Goal: Transaction & Acquisition: Register for event/course

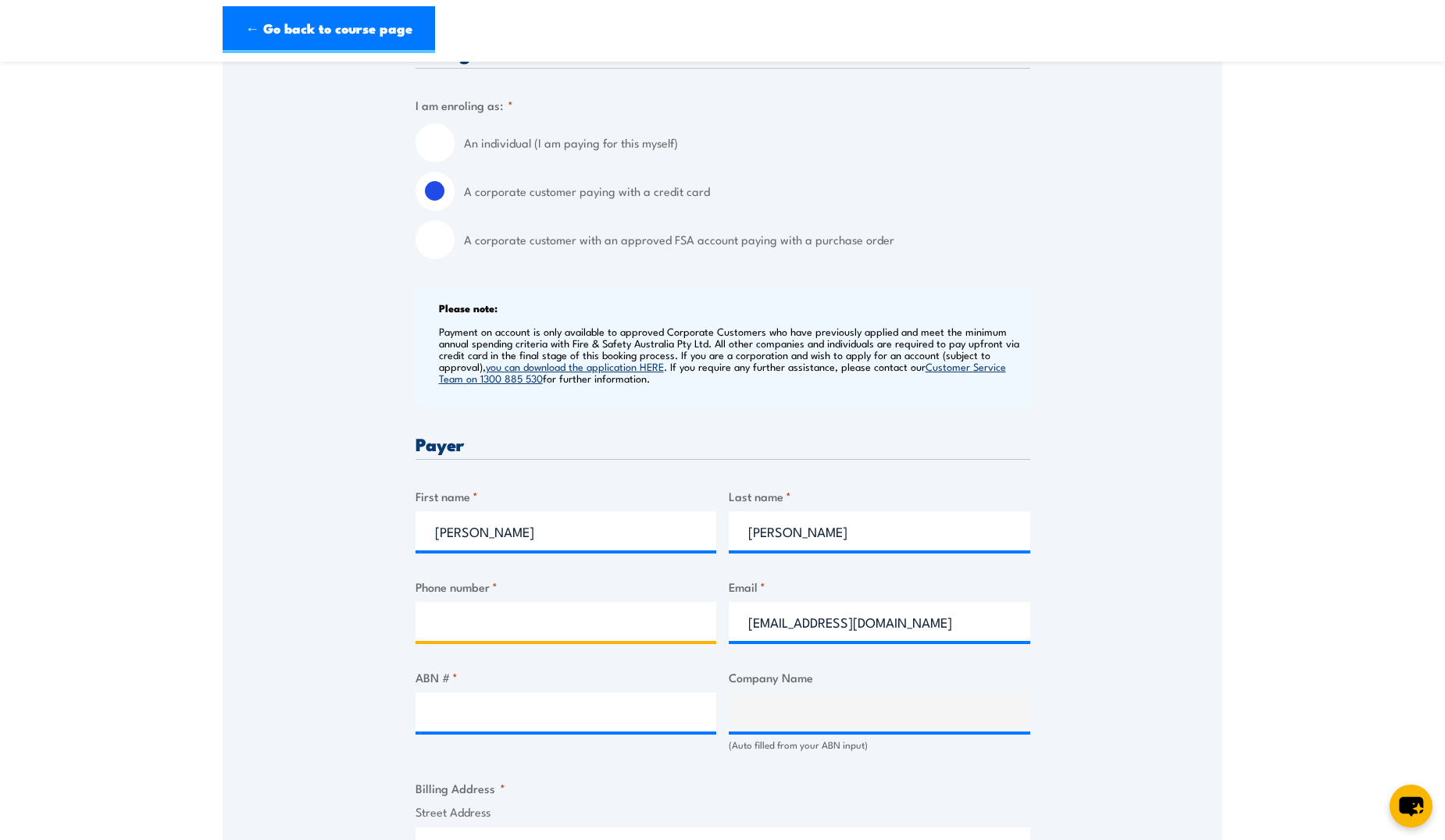
paste input "[PHONE_NUMBER]"
type input "[PHONE_NUMBER]"
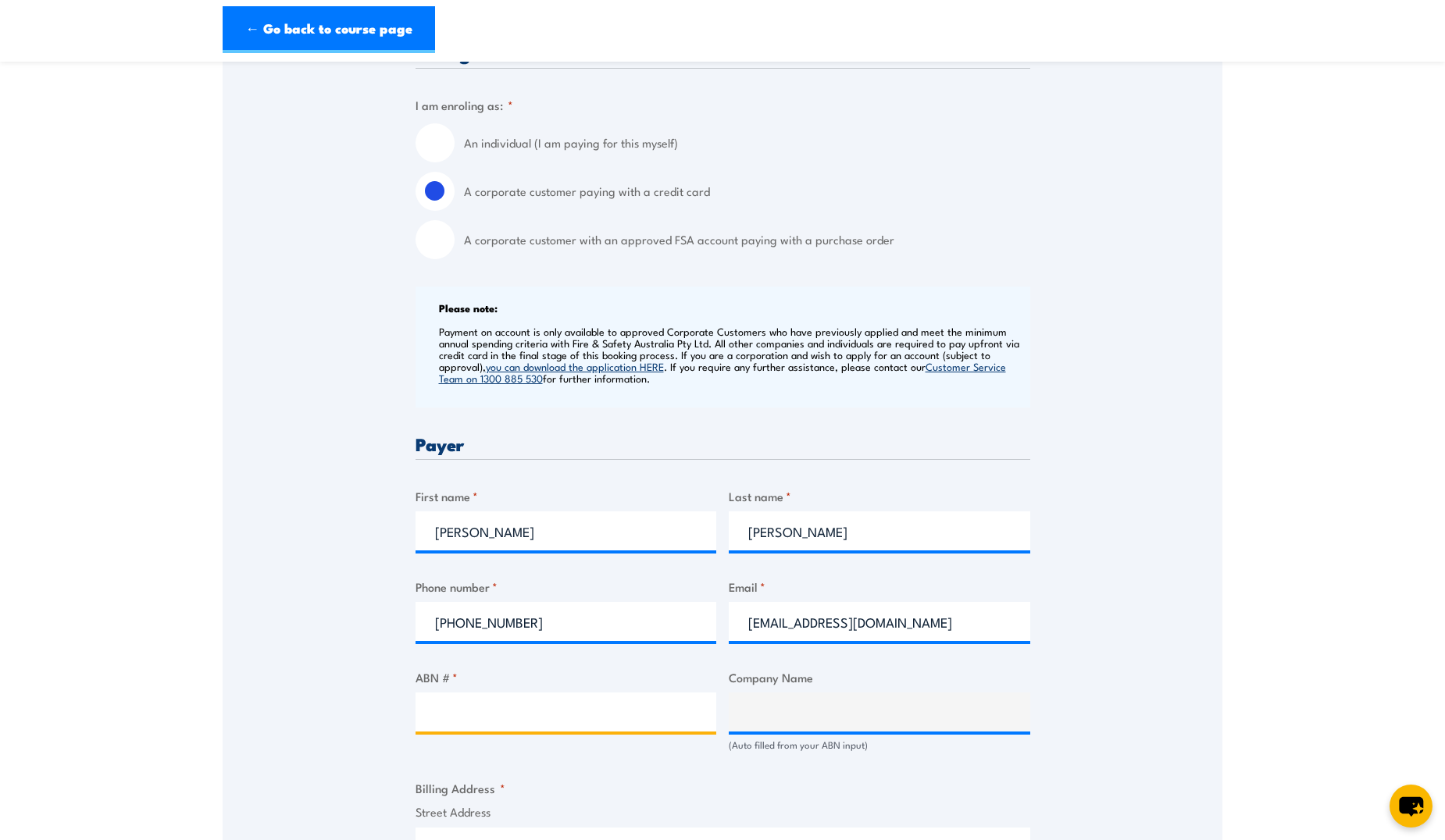
click at [497, 719] on input "ABN # *" at bounding box center [566, 711] width 302 height 39
paste input "49095437442"
type input "49095437442"
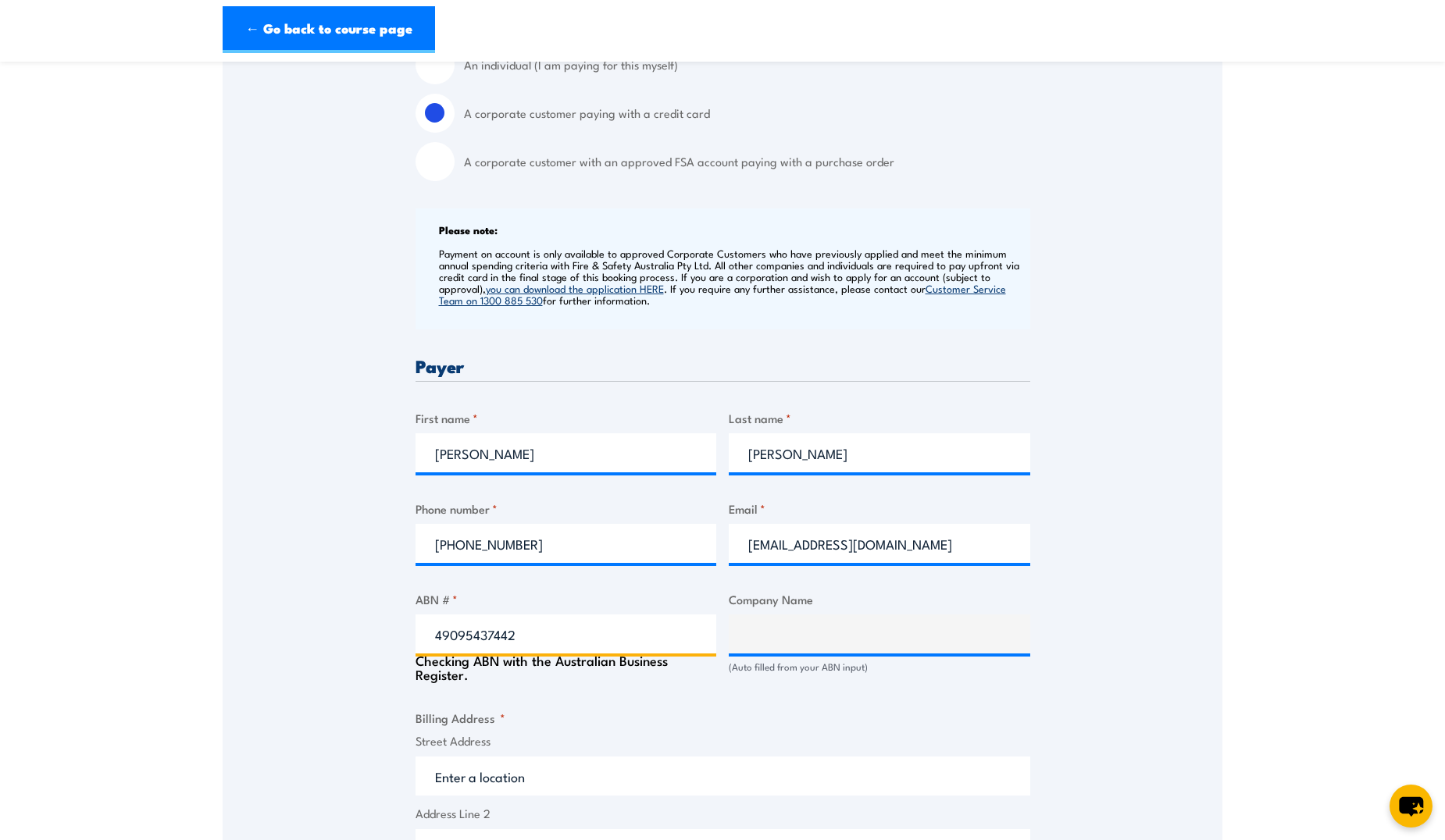
type input "RAMBOLL AUSTRALIA PTY LTD"
type input "49095437442"
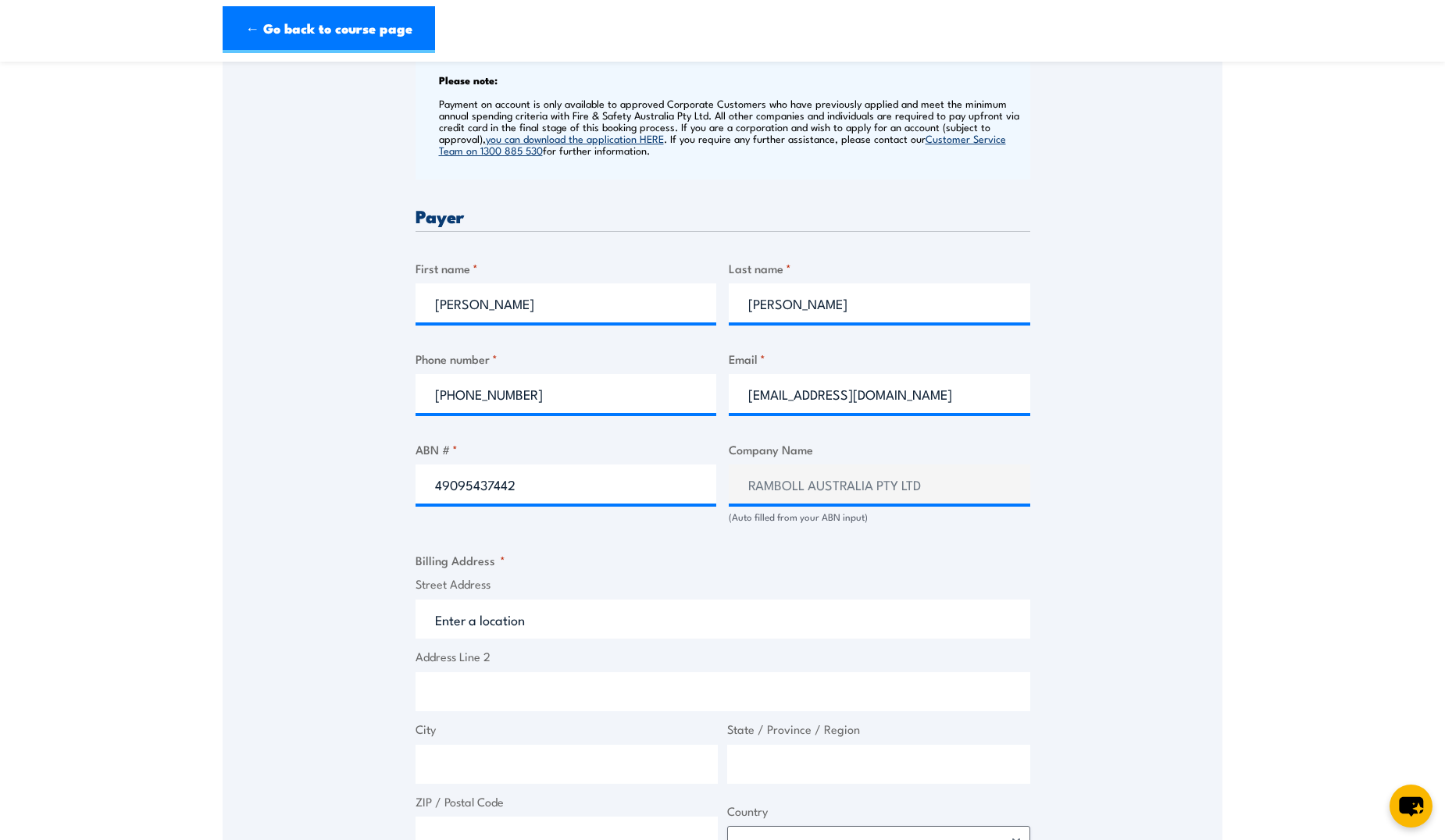
scroll to position [625, 0]
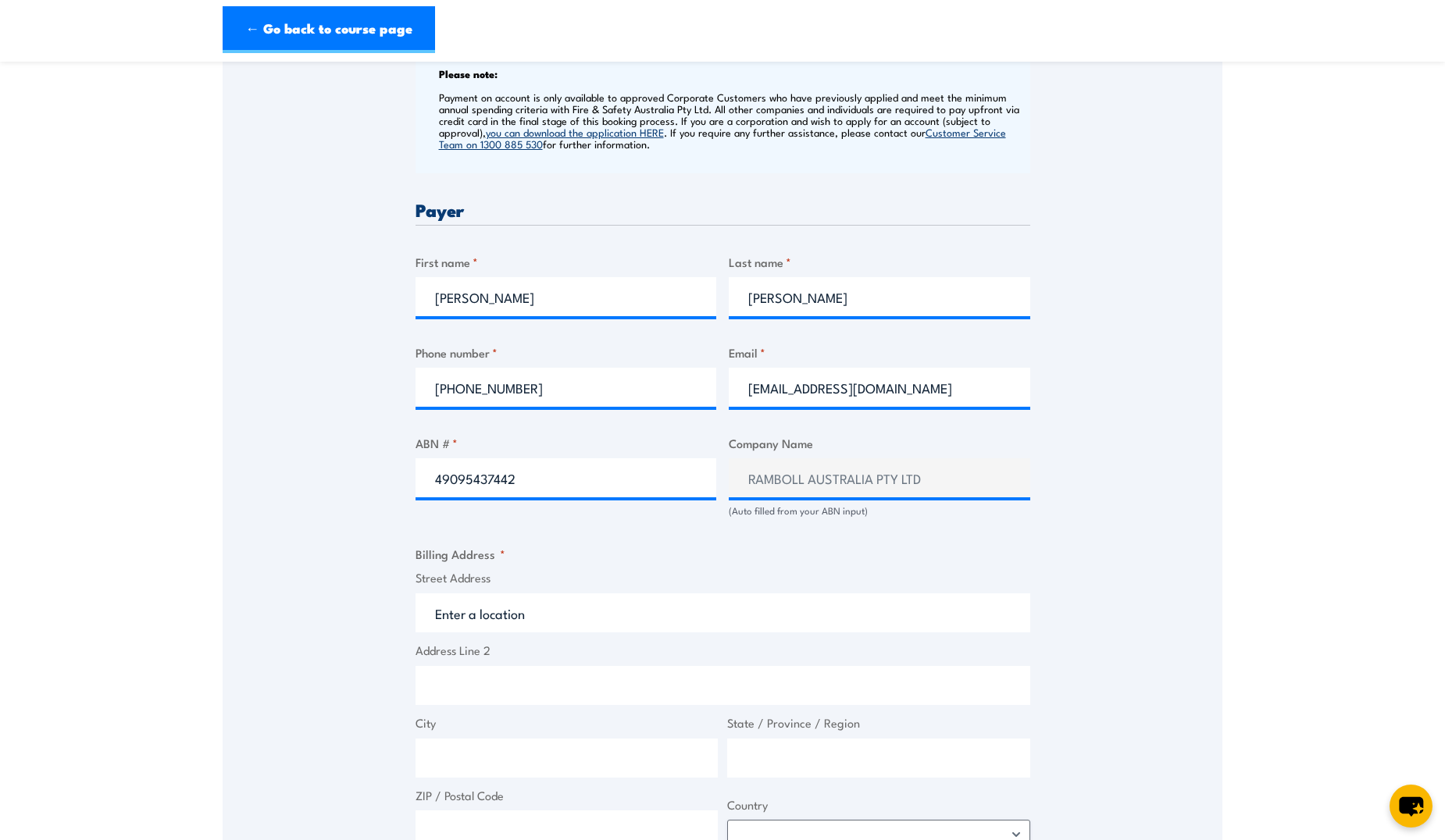
click at [690, 616] on input "Street Address" at bounding box center [723, 612] width 615 height 39
type input "[STREET_ADDRESS]"
type input "[GEOGRAPHIC_DATA]"
type input "2060"
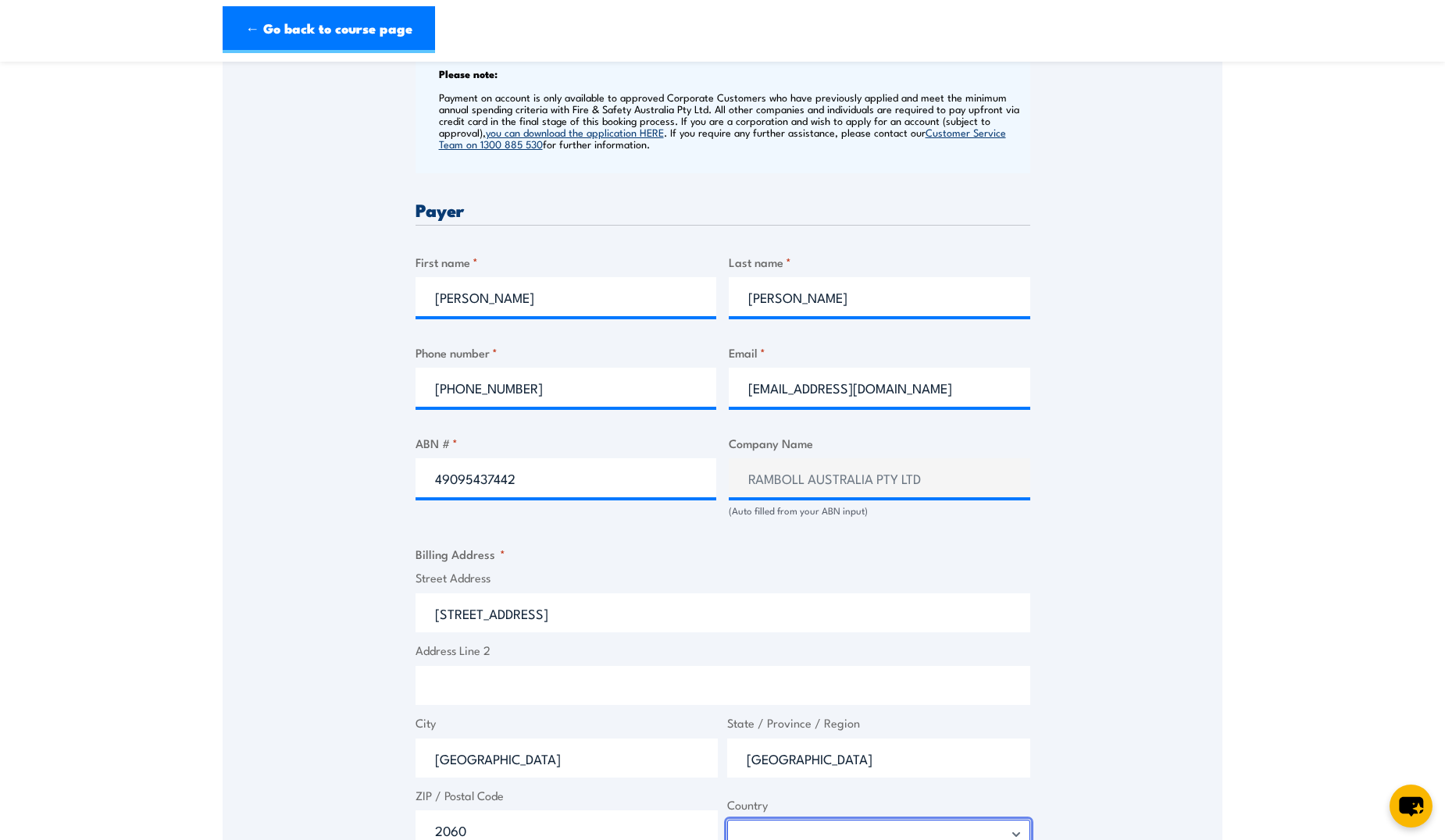
select select "[GEOGRAPHIC_DATA]"
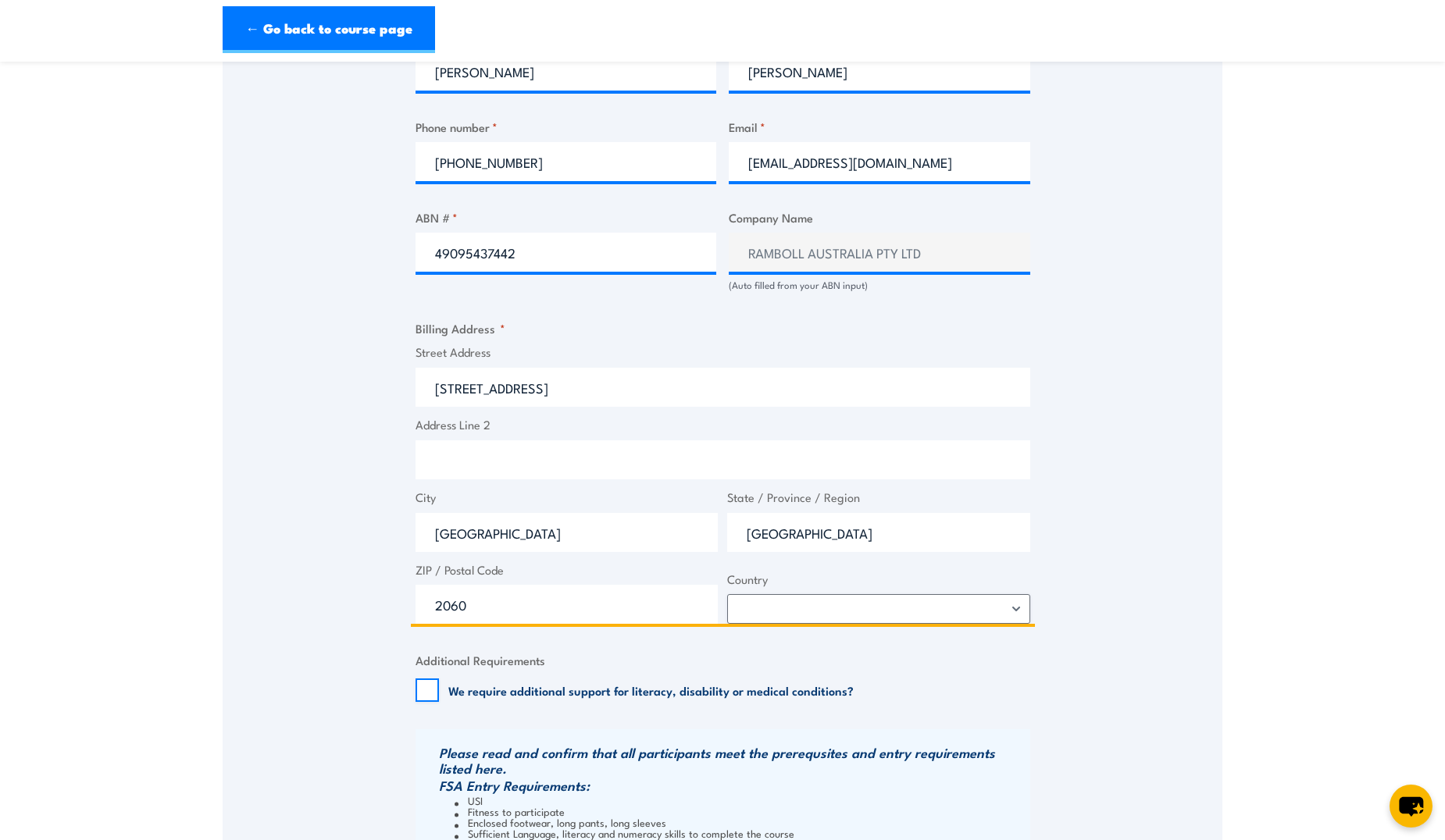
scroll to position [859, 0]
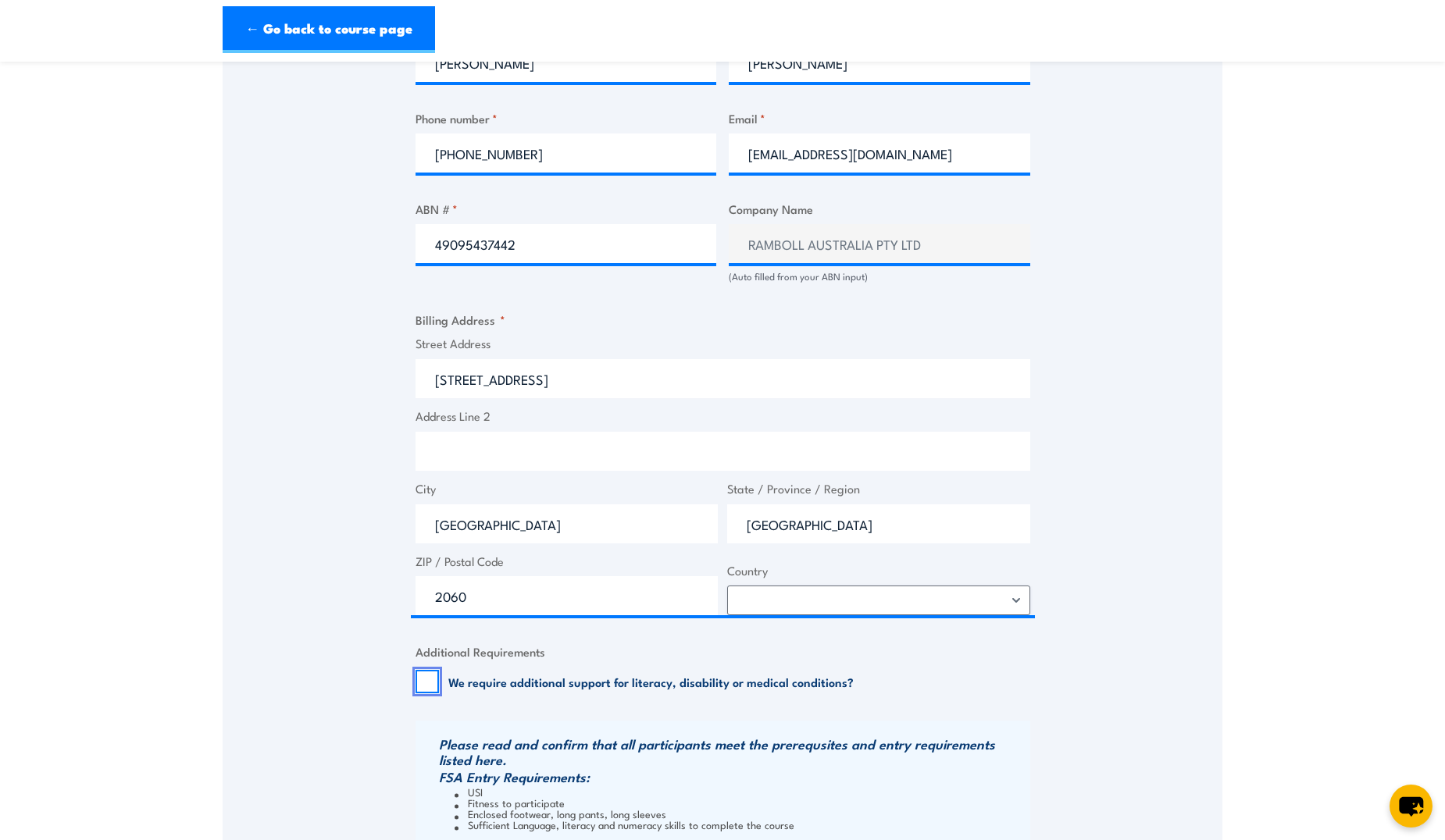
click at [424, 680] on input "We require additional support for literacy, disability or medical conditions?" at bounding box center [427, 682] width 23 height 23
click at [431, 684] on input "We require additional support for literacy, disability or medical conditions?" at bounding box center [427, 682] width 23 height 23
checkbox input "false"
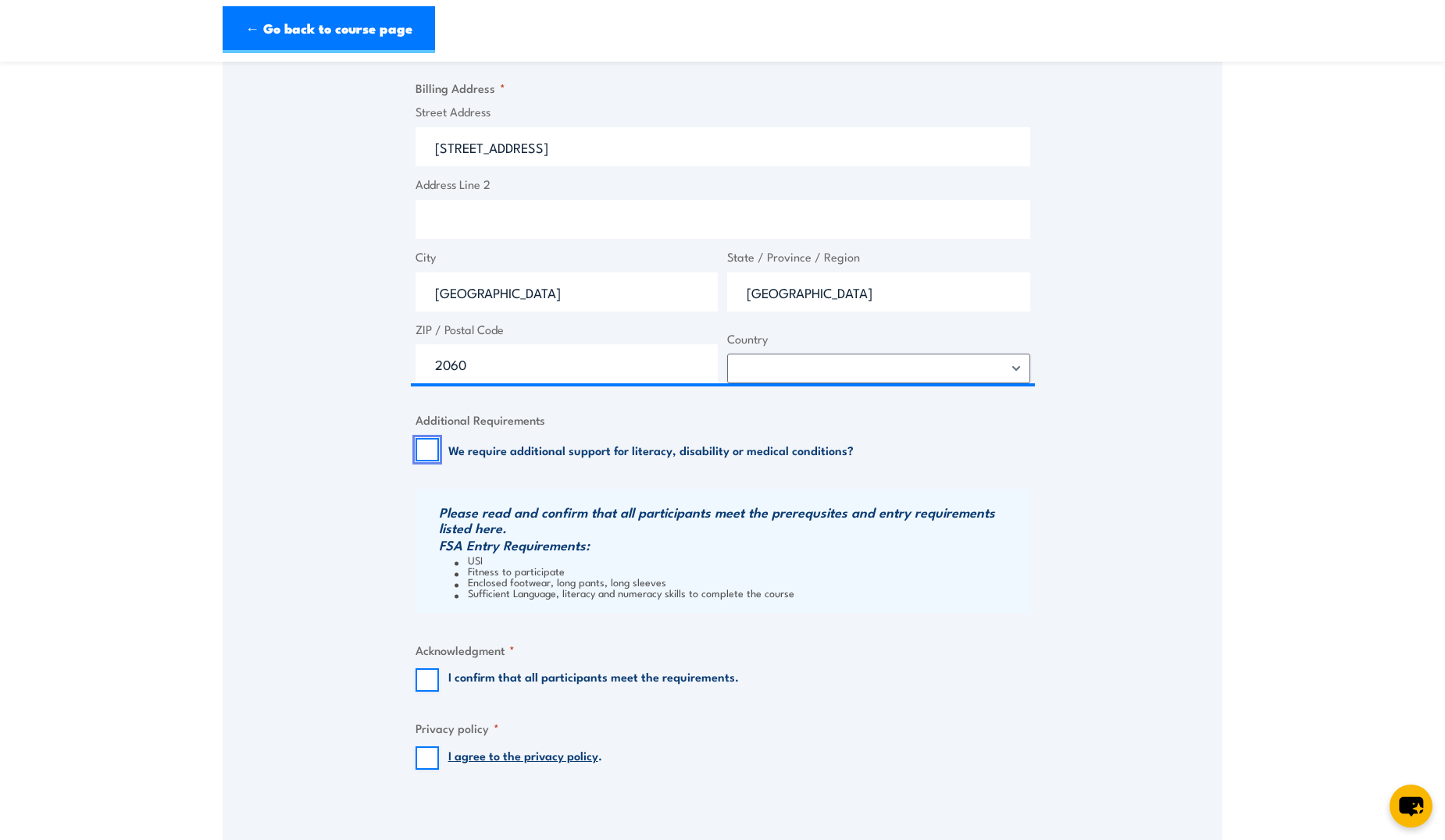
scroll to position [1093, 0]
click at [431, 684] on input "I confirm that all participants meet the requirements." at bounding box center [427, 678] width 23 height 23
checkbox input "true"
click at [426, 755] on input "I agree to the privacy policy ." at bounding box center [427, 756] width 23 height 23
checkbox input "true"
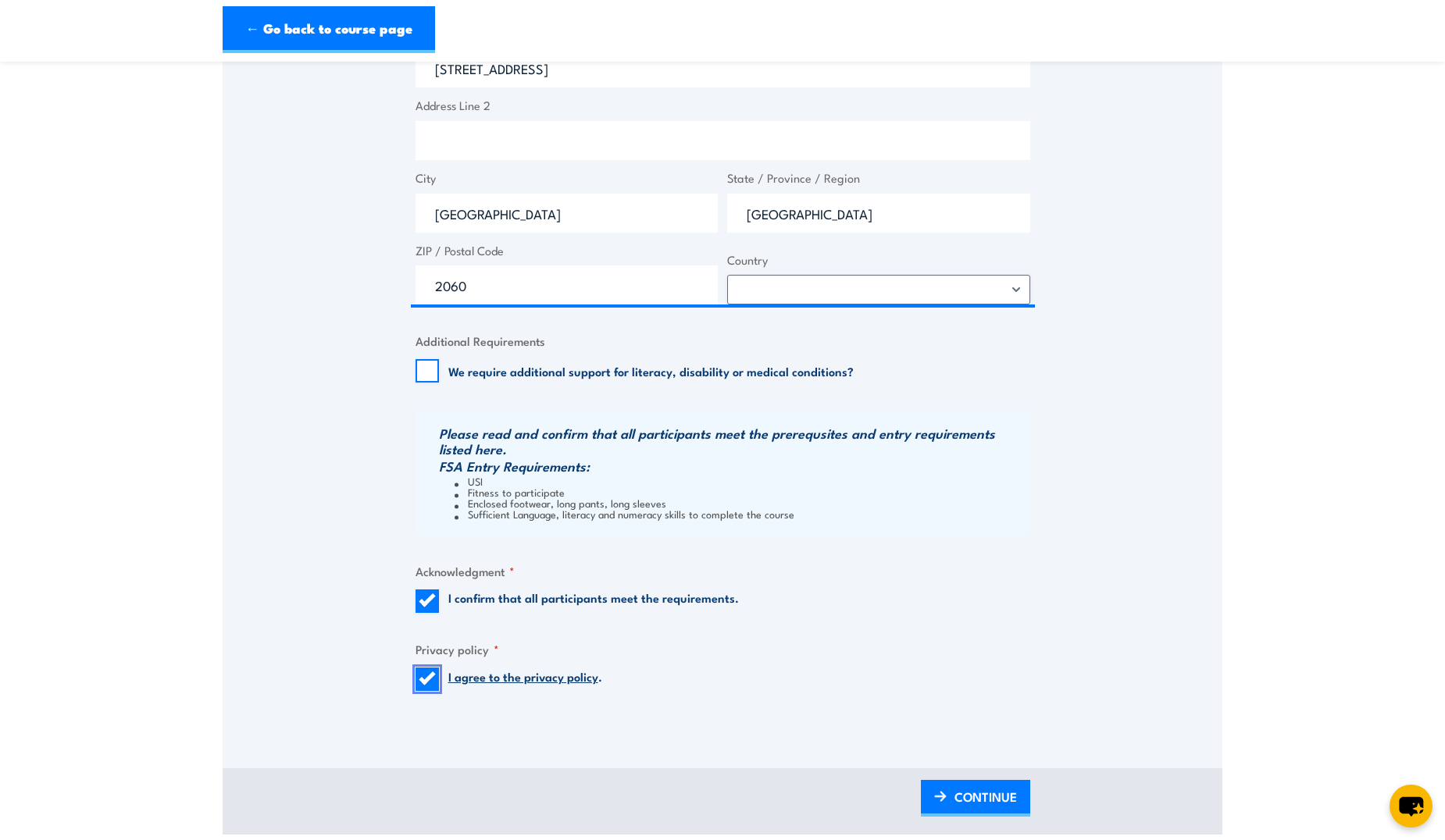
scroll to position [1250, 0]
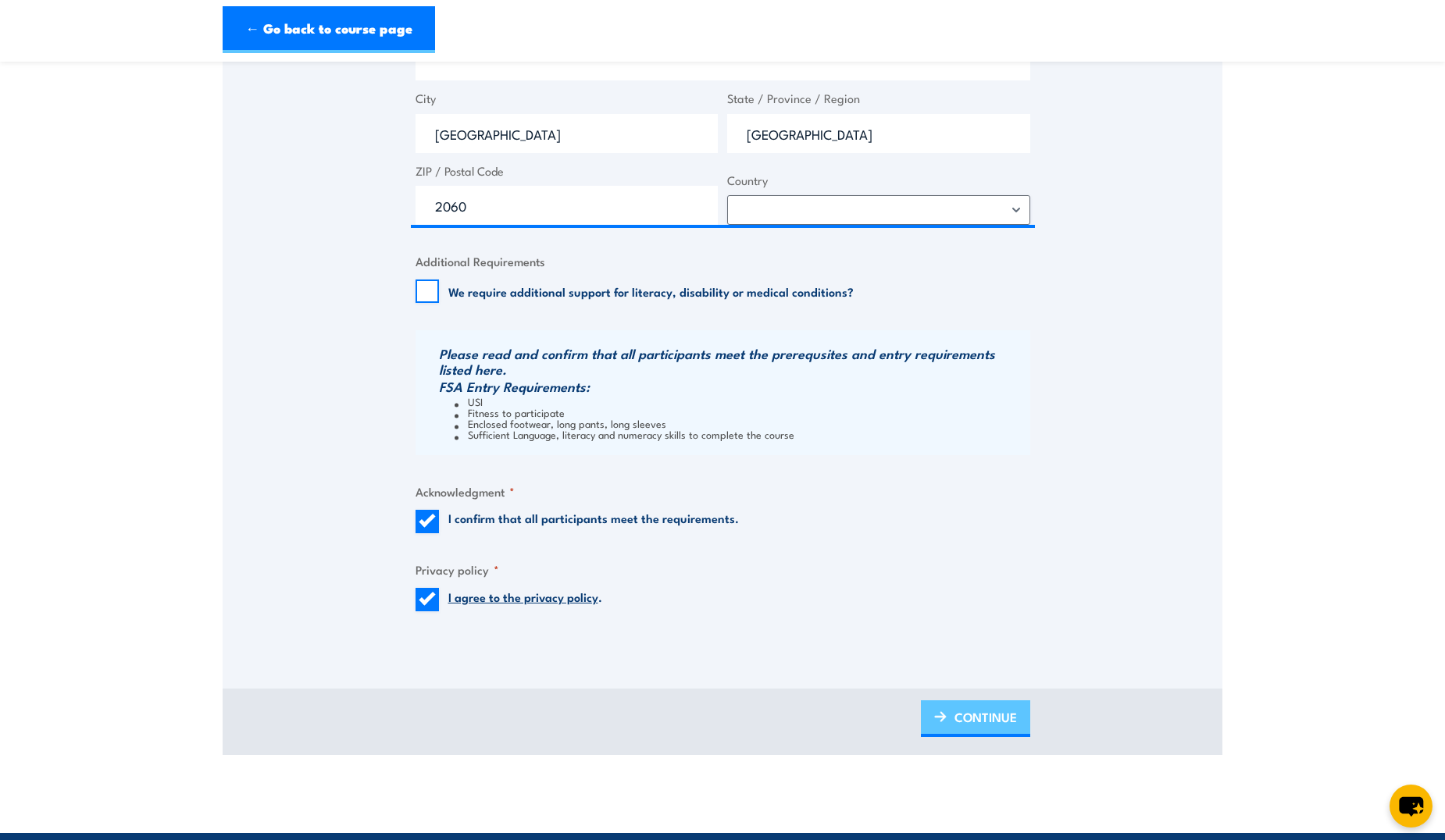
click at [978, 712] on span "CONTINUE" at bounding box center [986, 717] width 63 height 41
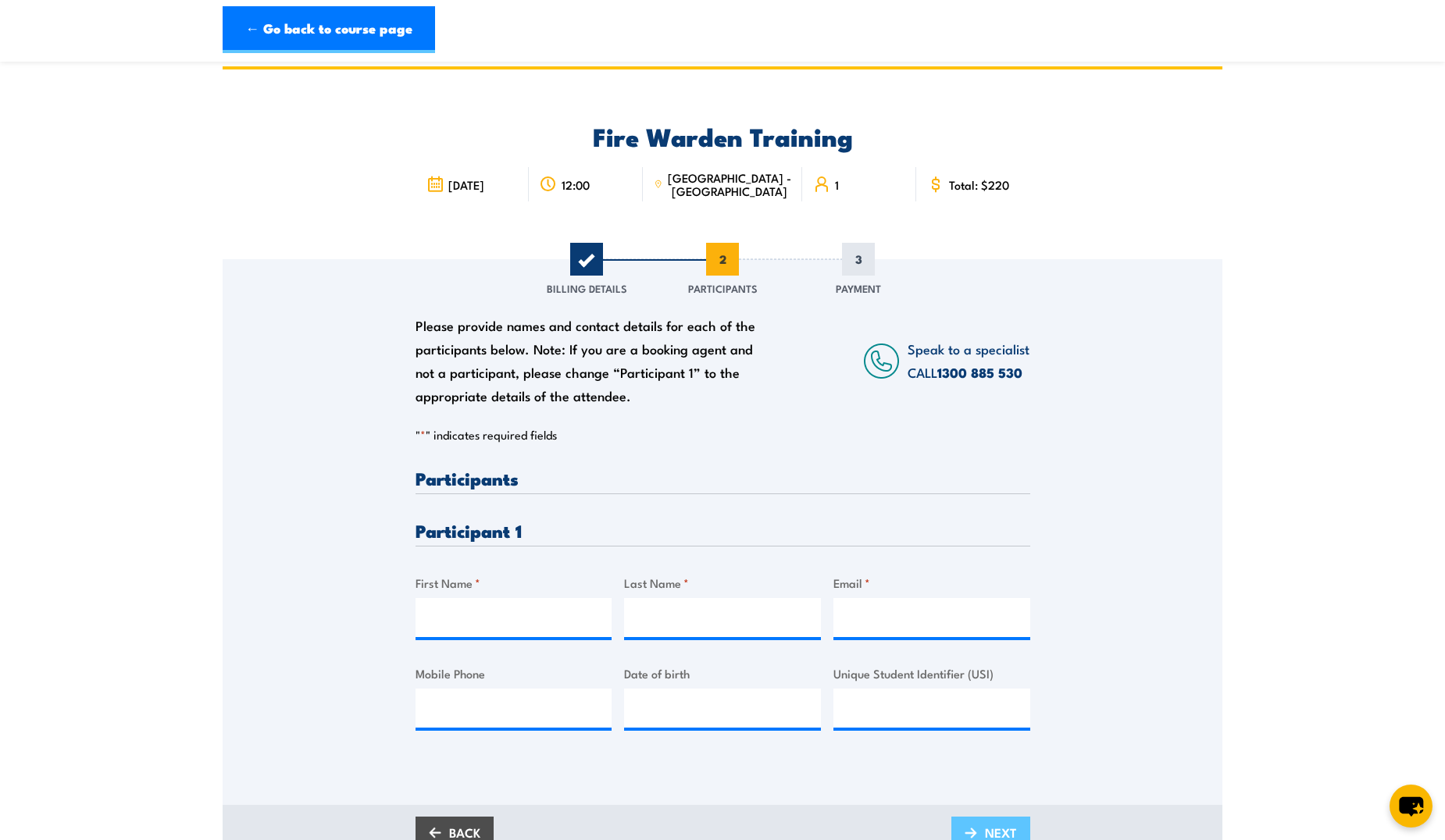
scroll to position [0, 0]
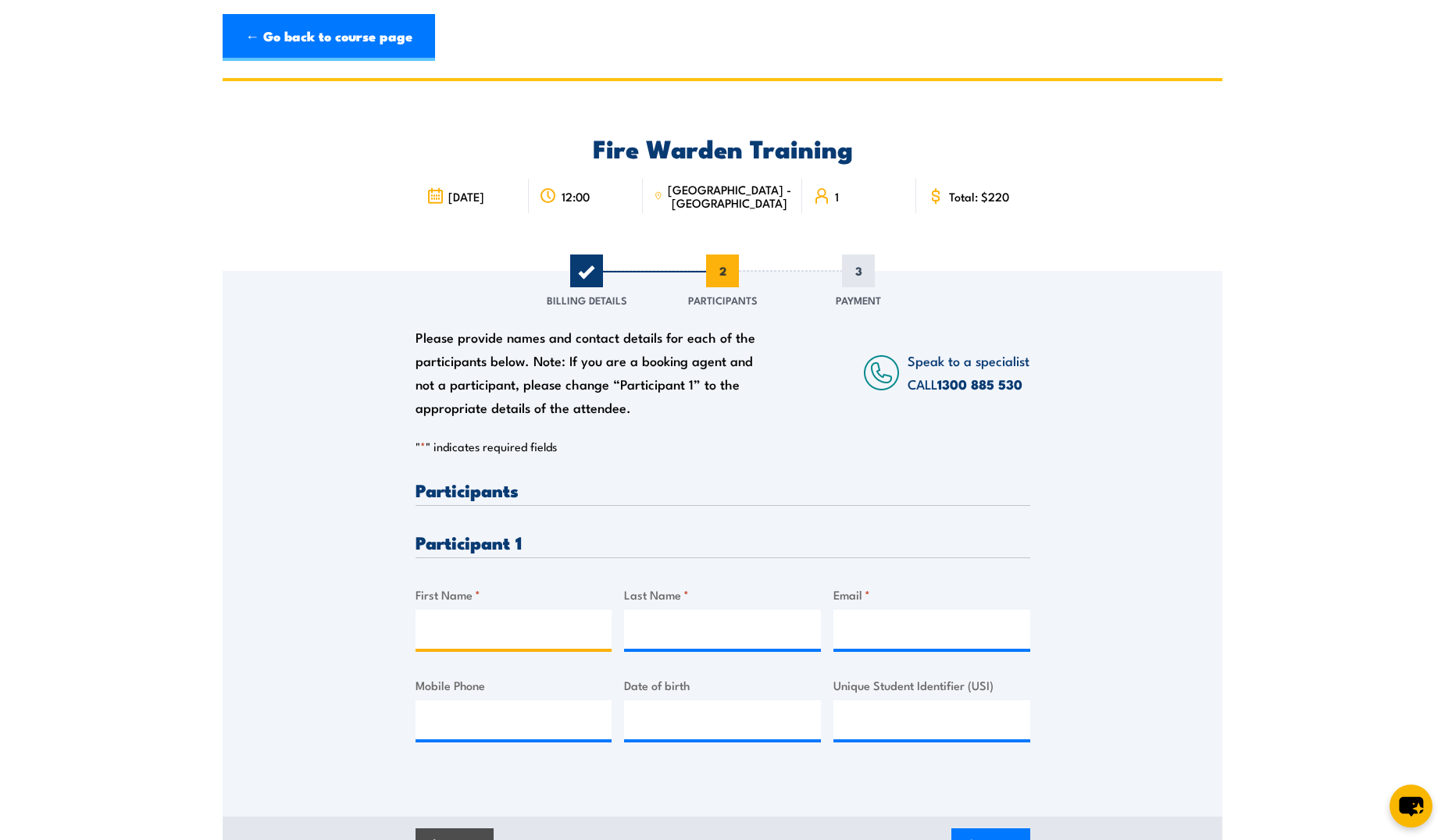
click at [529, 627] on input "First Name *" at bounding box center [514, 629] width 197 height 39
type input "[PERSON_NAME]"
type input "Black"
type input "[EMAIL_ADDRESS][DOMAIN_NAME]"
type input "[PERSON_NAME]"
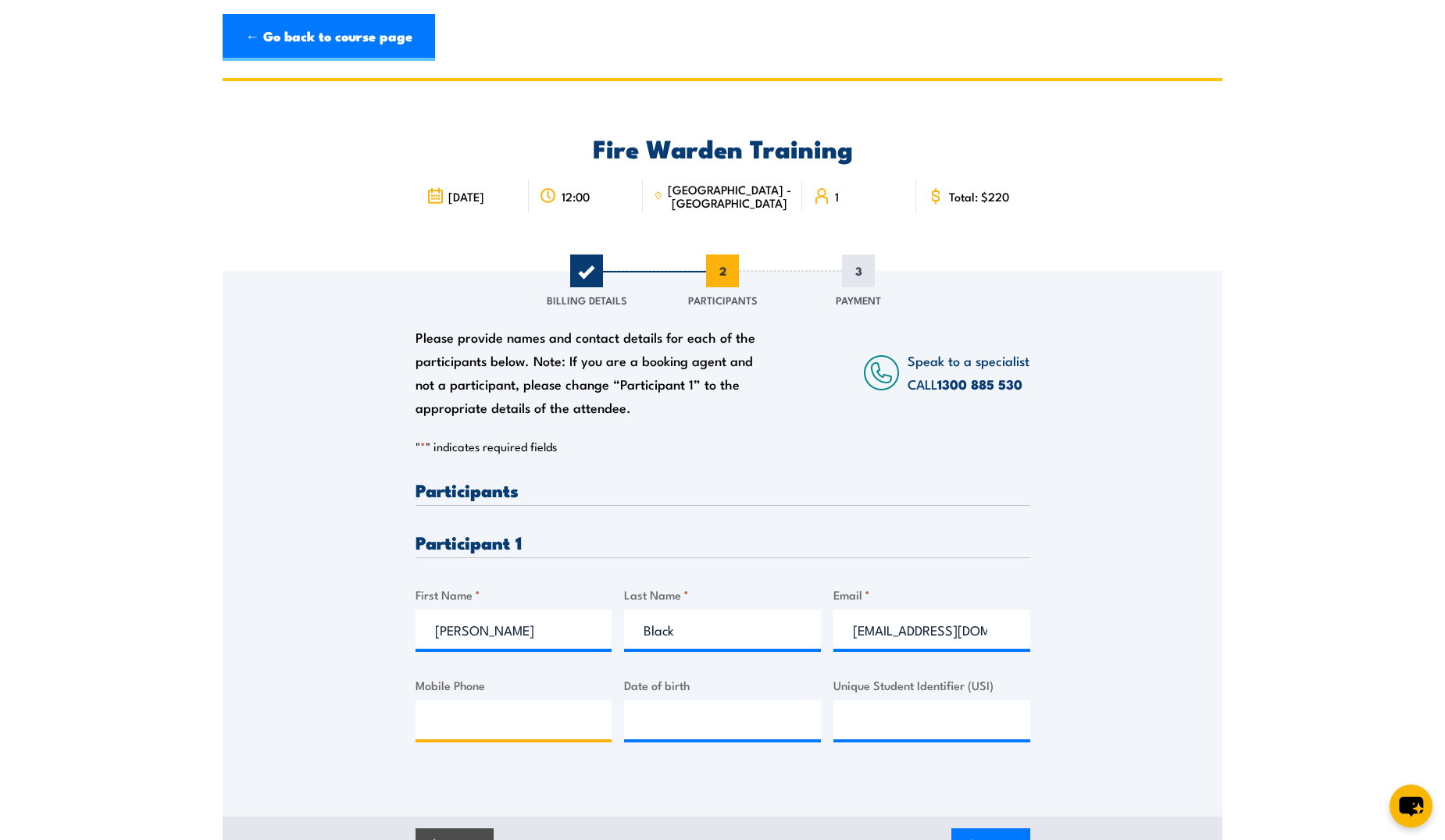
click at [571, 714] on input "Mobile Phone" at bounding box center [514, 720] width 197 height 39
paste input "[PHONE_NUMBER]"
type input "[PHONE_NUMBER]"
type input "__/__/____"
click at [699, 723] on input "__/__/____" at bounding box center [722, 720] width 197 height 39
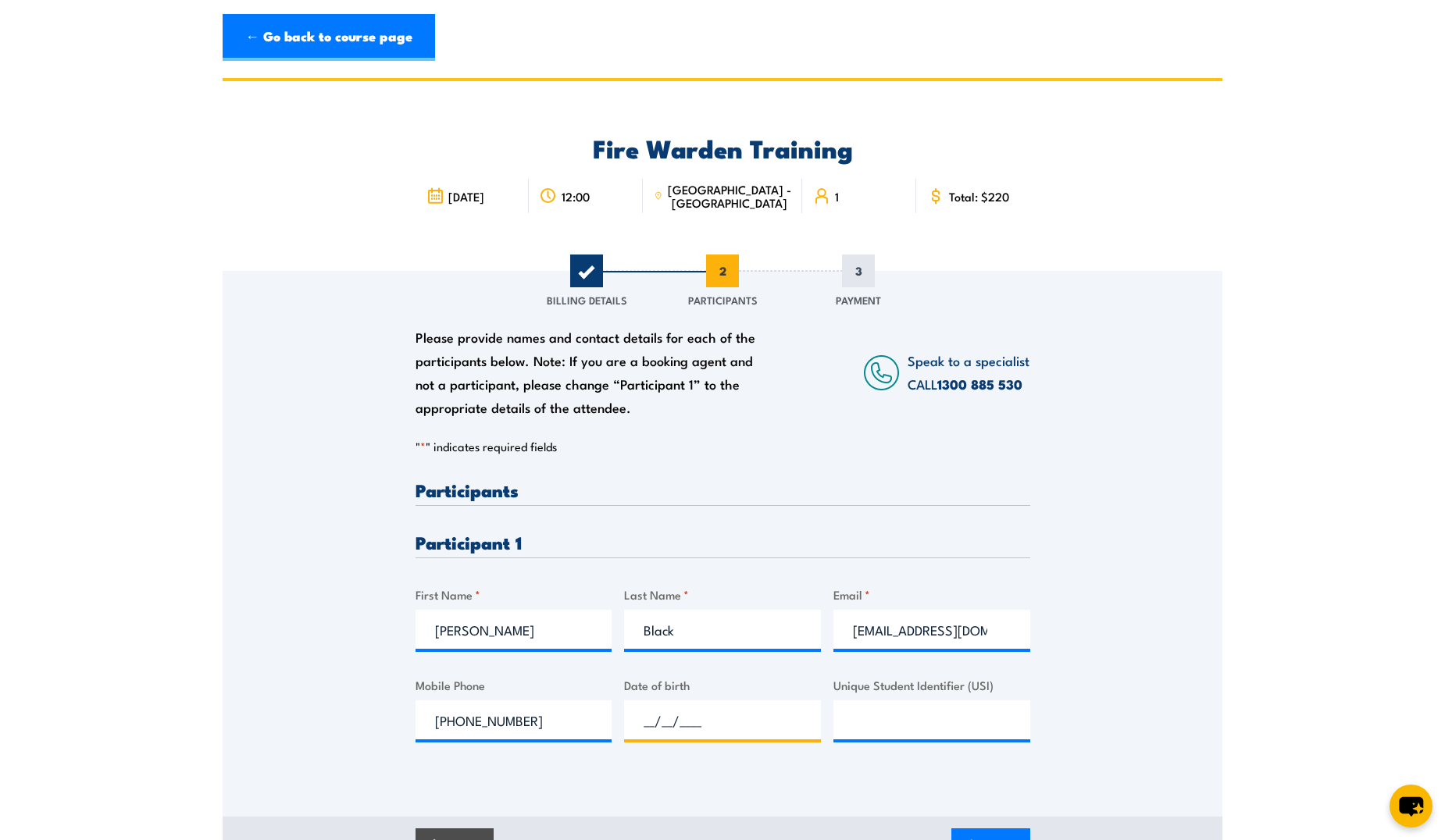
click at [703, 720] on input "__/__/____" at bounding box center [722, 720] width 197 height 39
click at [642, 720] on input "__/__/____" at bounding box center [722, 720] width 197 height 39
click at [672, 720] on input "21/71/999_" at bounding box center [722, 720] width 197 height 39
type input "[DATE]"
click at [916, 726] on input "Unique Student Identifier (USI)" at bounding box center [931, 720] width 197 height 39
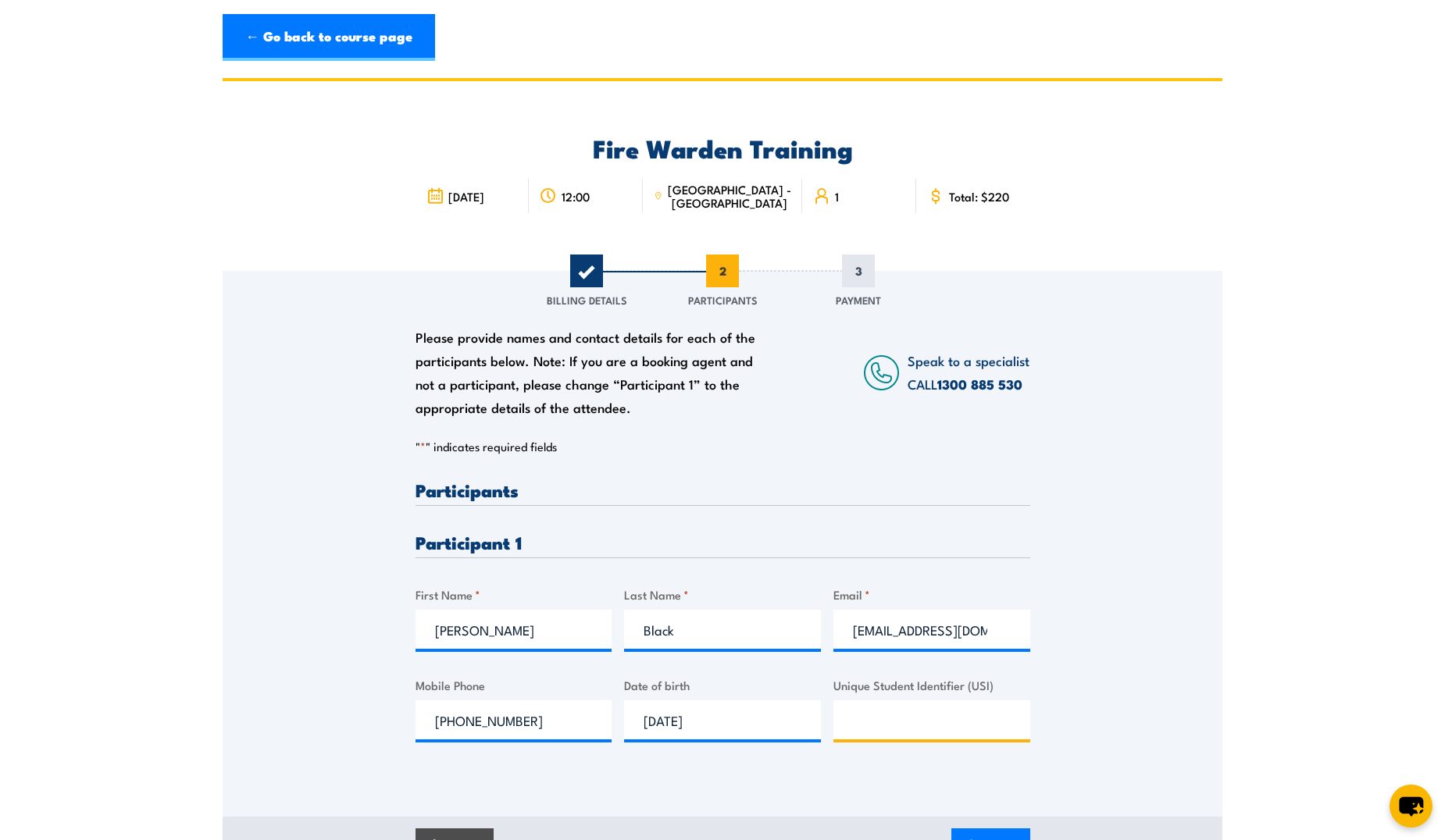
paste input "G383UBBJJP"
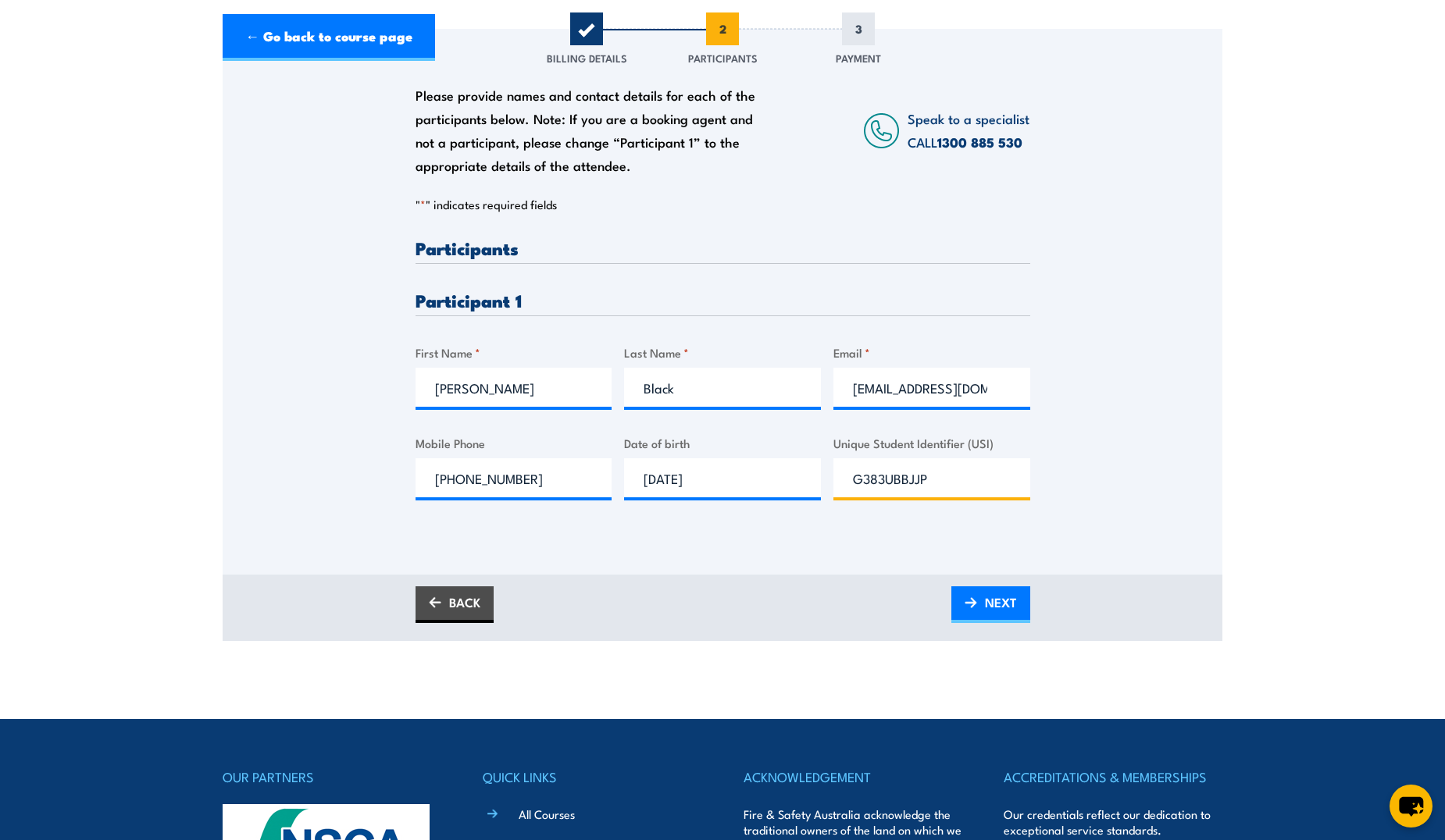
scroll to position [391, 0]
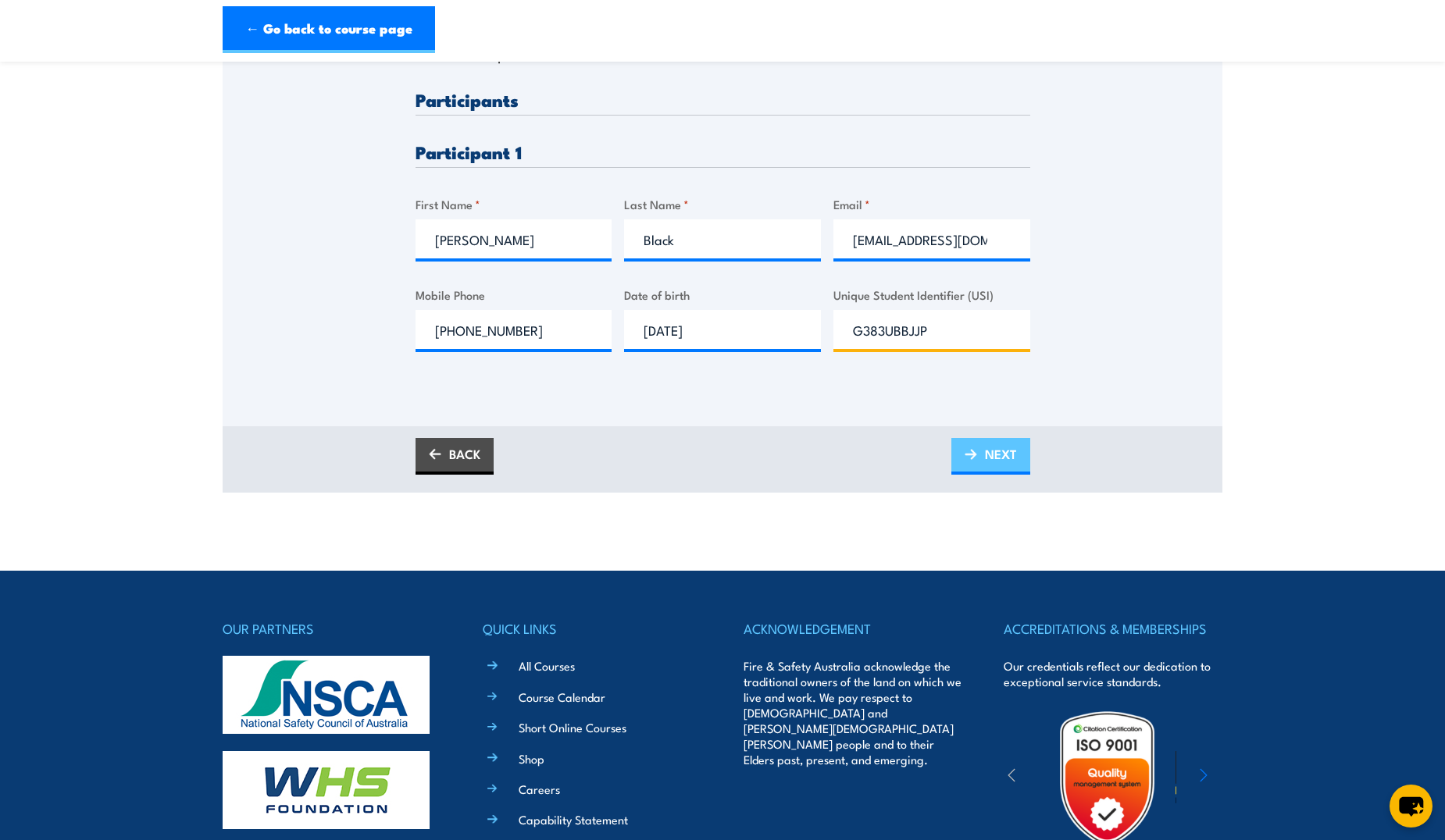
type input "G383UBBJJP"
click at [979, 449] on link "NEXT" at bounding box center [991, 456] width 79 height 37
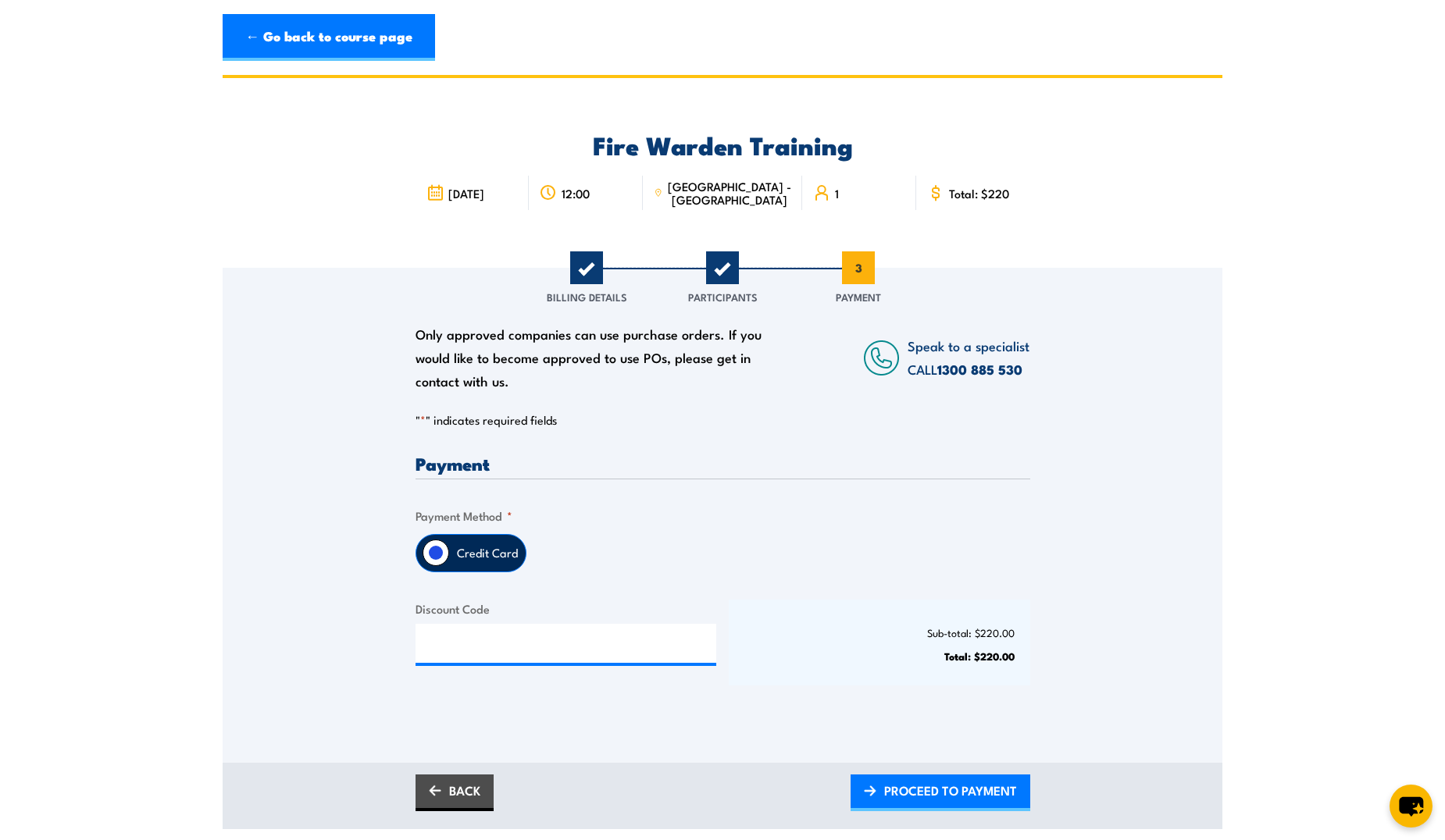
scroll to position [0, 0]
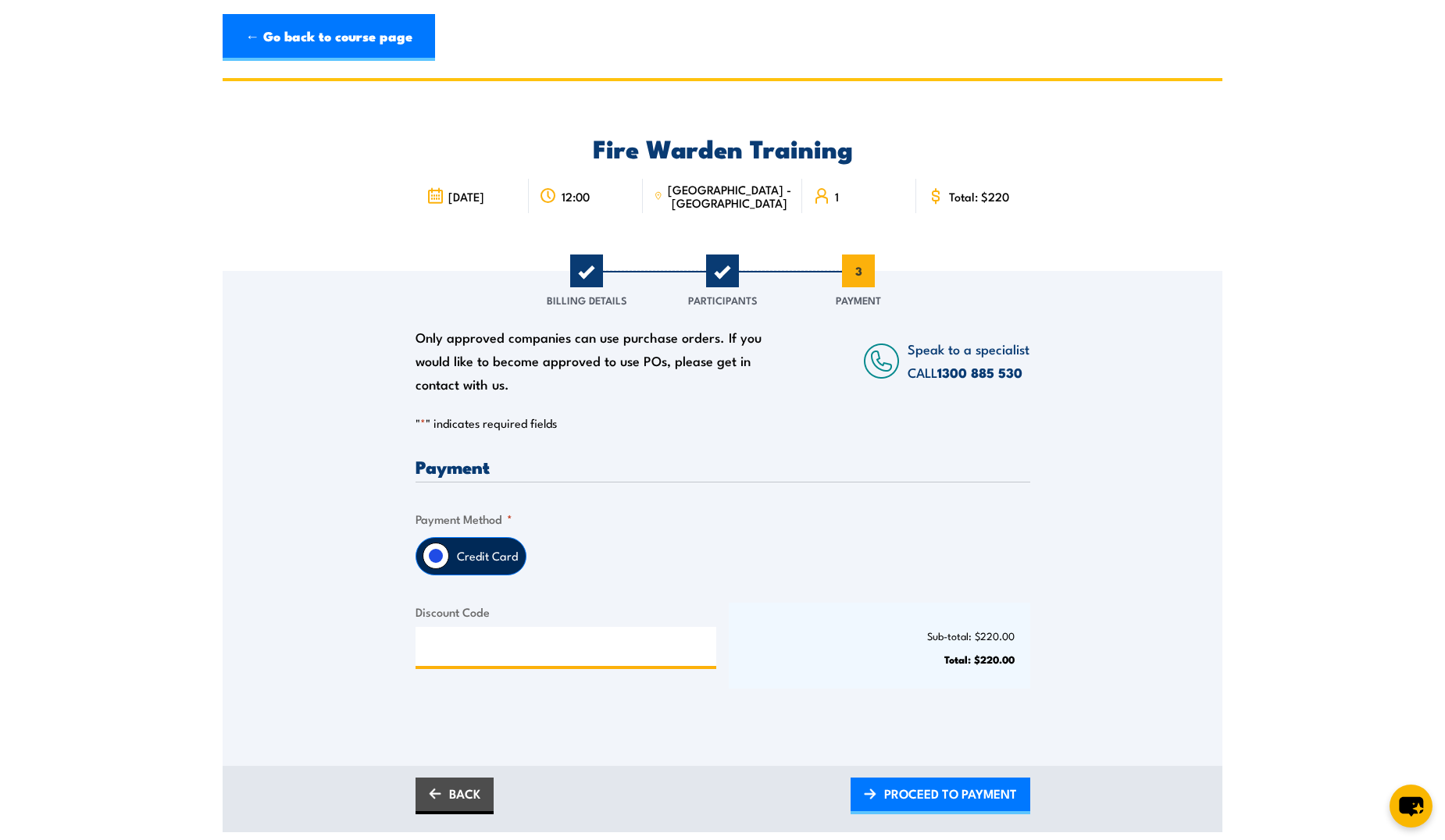
click at [454, 642] on input "Discount Code" at bounding box center [566, 646] width 302 height 39
click at [925, 799] on span "PROCEED TO PAYMENT" at bounding box center [950, 794] width 133 height 41
